Goal: Find specific page/section: Find specific page/section

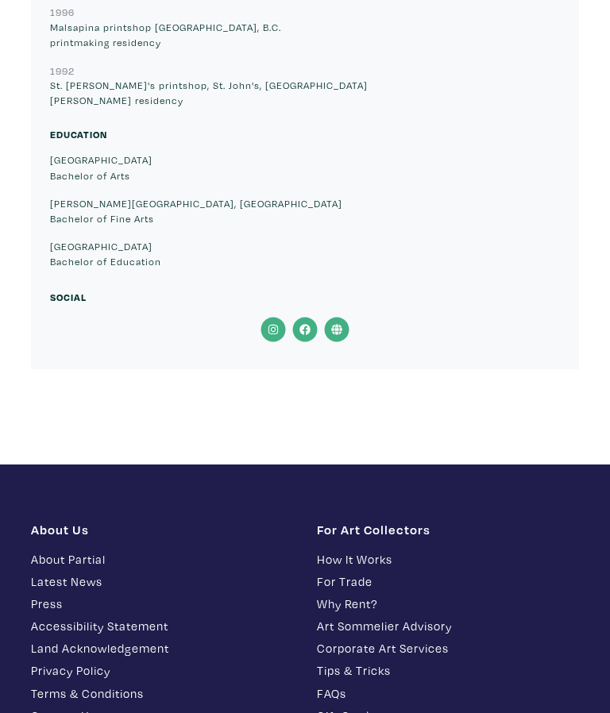
scroll to position [13272, 0]
click at [72, 707] on link "Contact Us" at bounding box center [162, 716] width 262 height 18
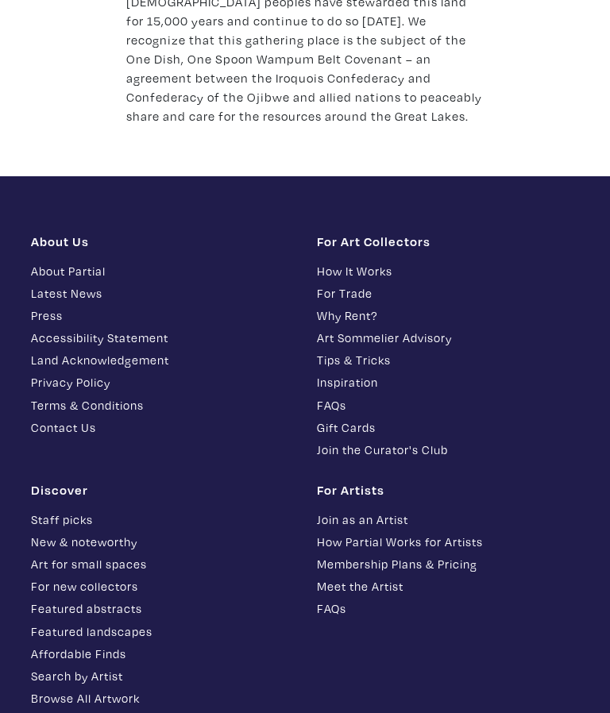
scroll to position [2408, 0]
click at [346, 511] on link "Join as an Artist" at bounding box center [448, 520] width 262 height 18
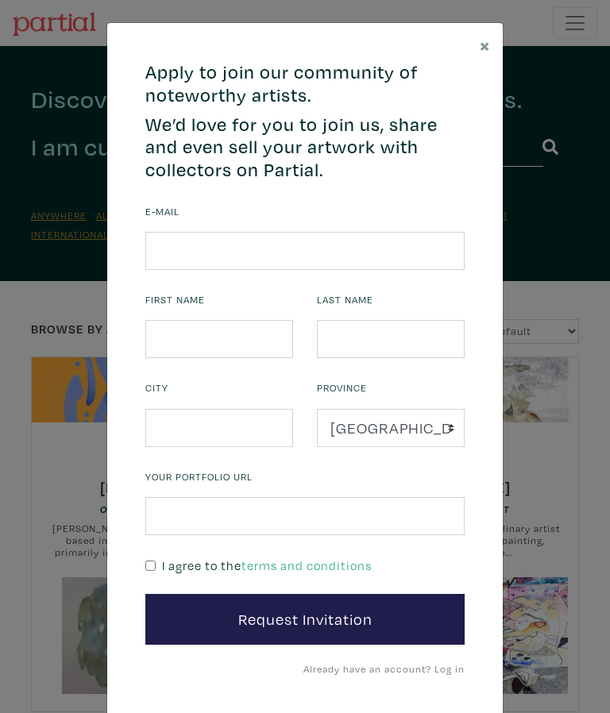
click at [488, 35] on span "×" at bounding box center [485, 45] width 10 height 25
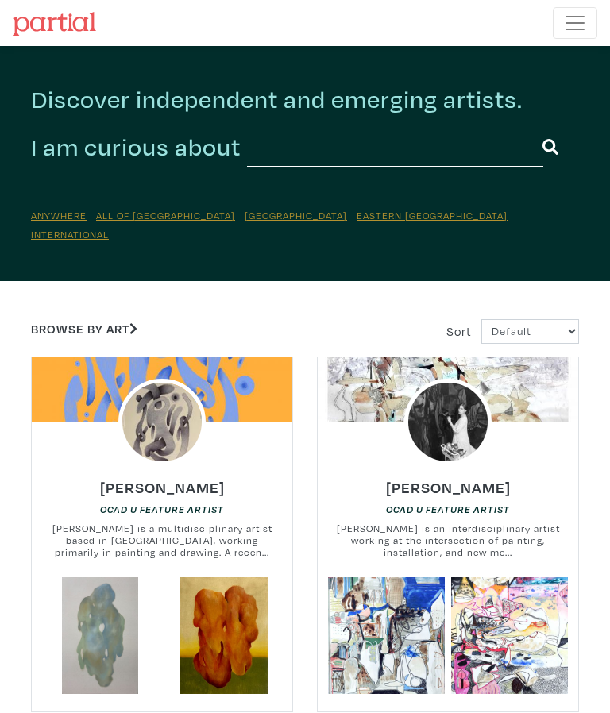
click at [357, 212] on u "Eastern [GEOGRAPHIC_DATA]" at bounding box center [432, 215] width 151 height 13
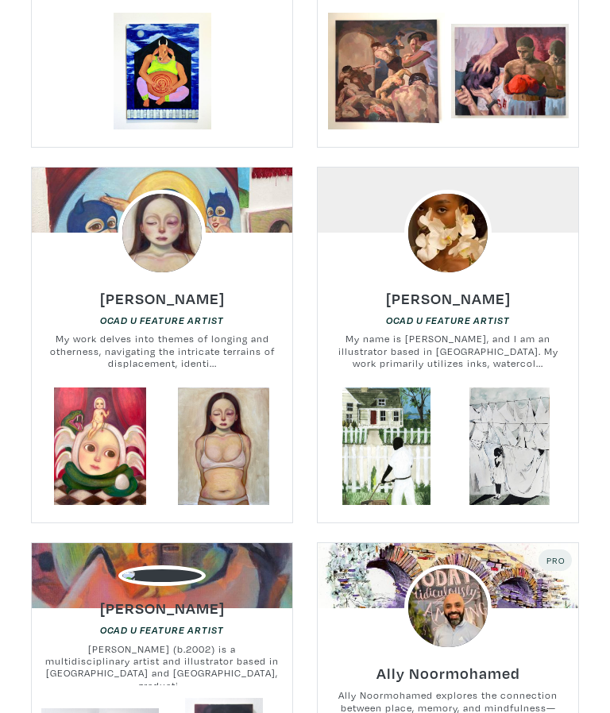
scroll to position [2113, 0]
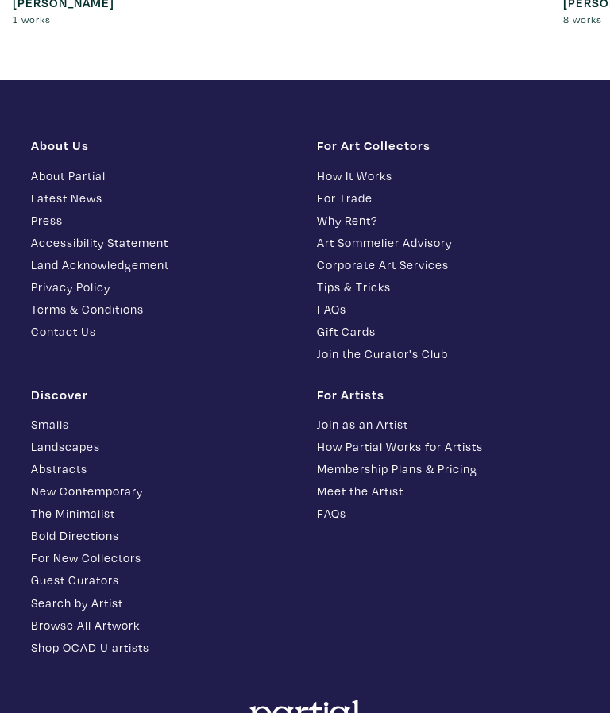
scroll to position [3865, 0]
